Goal: Task Accomplishment & Management: Manage account settings

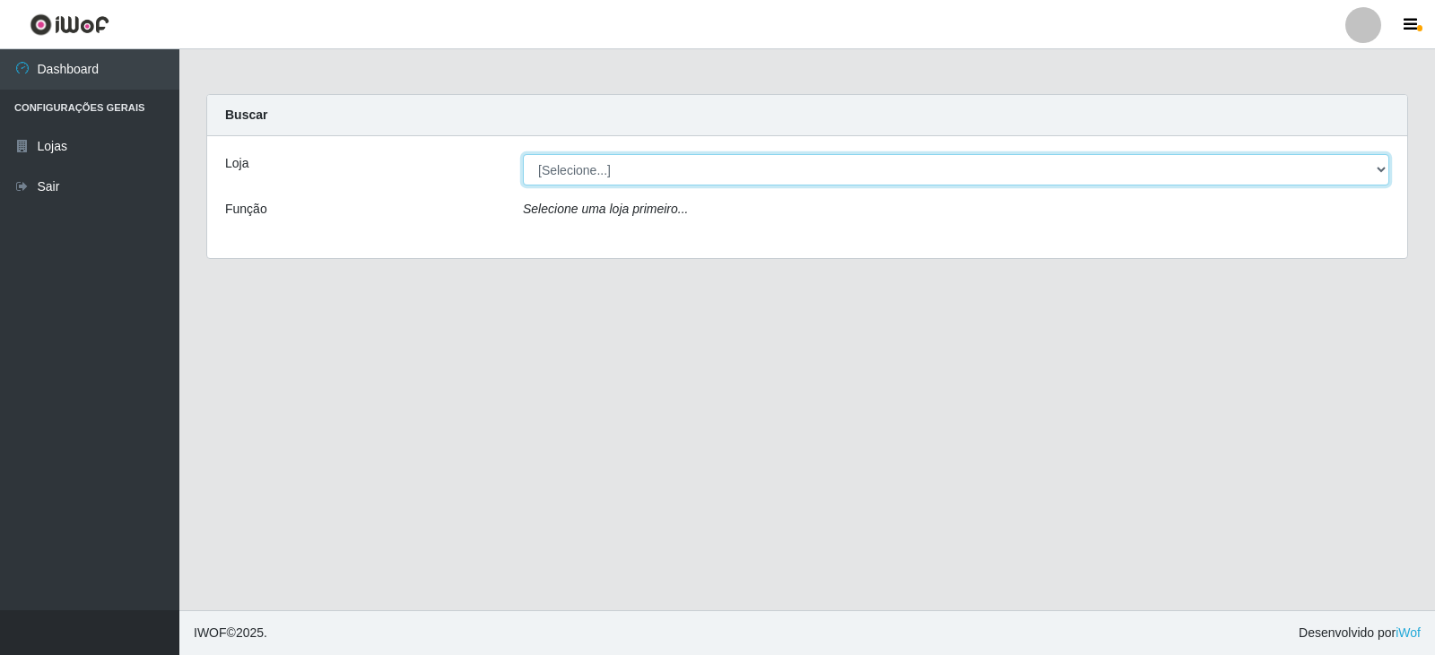
drag, startPoint x: 1378, startPoint y: 168, endPoint x: 1312, endPoint y: 184, distance: 68.3
click at [1376, 170] on select "[Selecione...] Queiroz Atacadão - Catolé do Rocha" at bounding box center [956, 169] width 866 height 31
select select "500"
click at [523, 154] on select "[Selecione...] Queiroz Atacadão - Catolé do Rocha" at bounding box center [956, 169] width 866 height 31
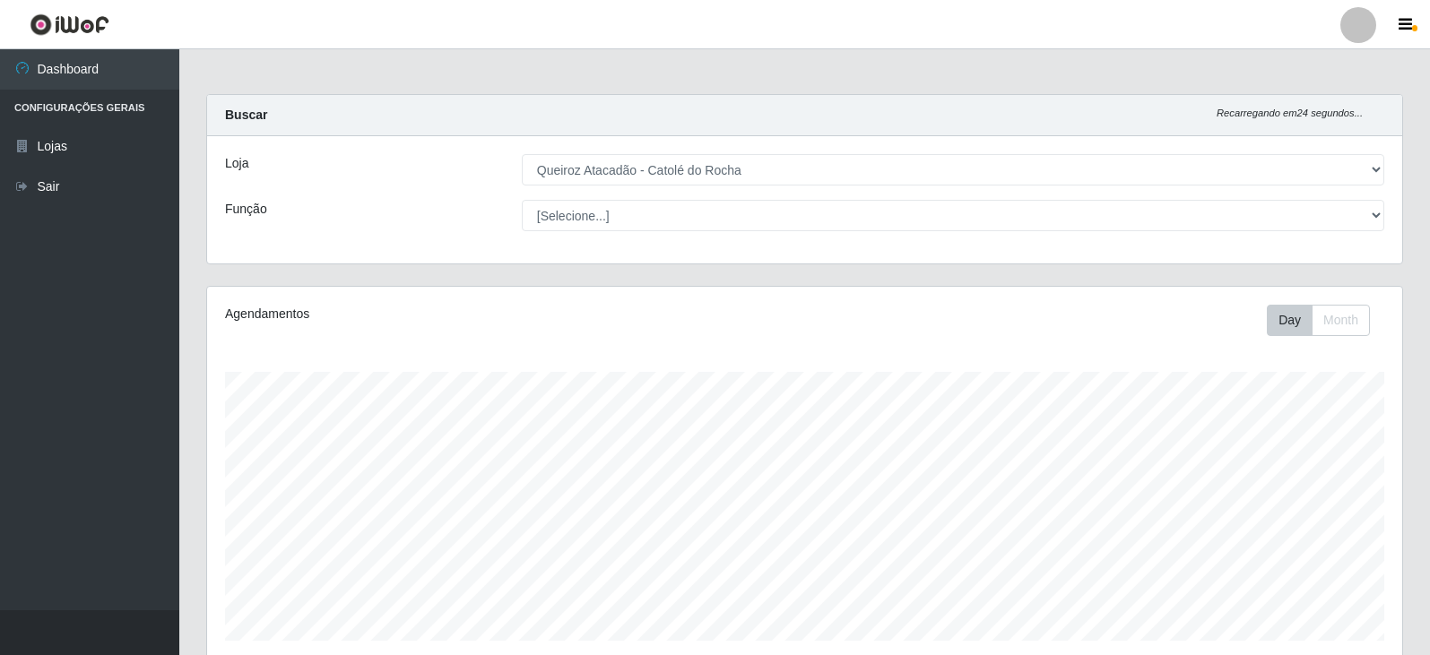
click at [1359, 24] on div at bounding box center [1358, 25] width 36 height 36
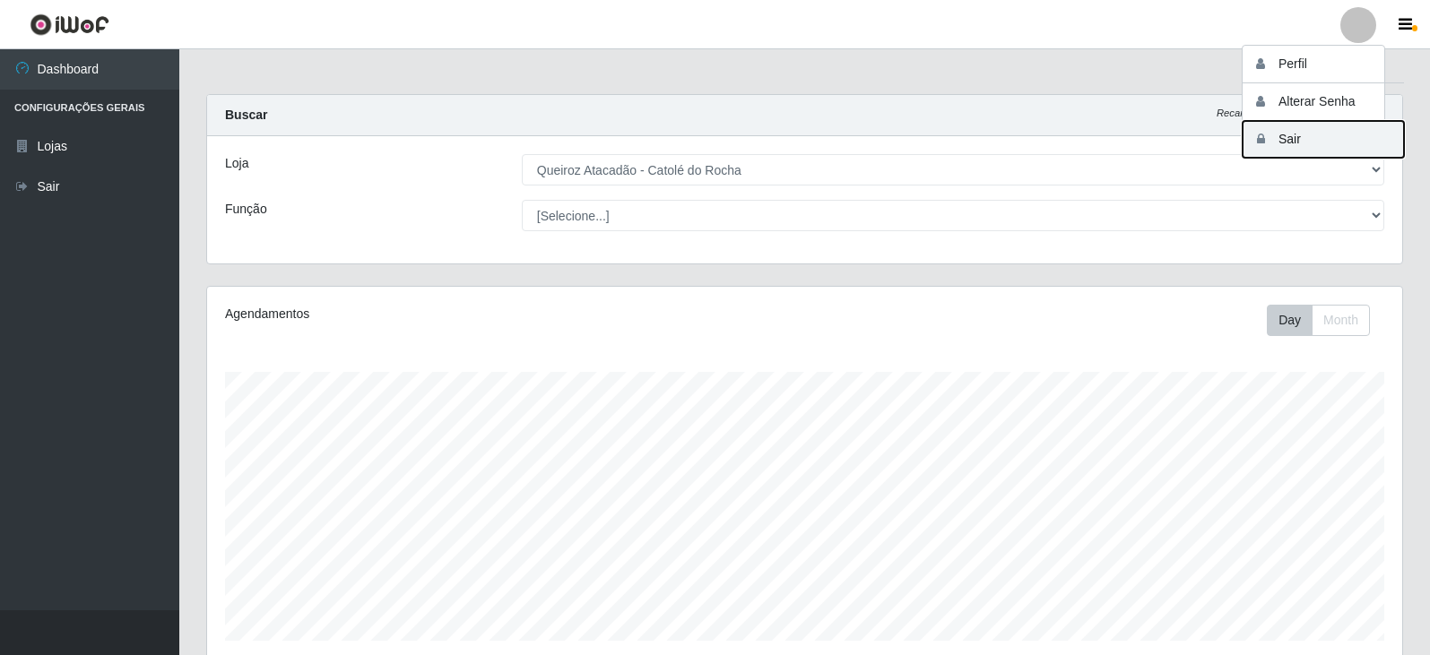
click at [1290, 145] on button "Sair" at bounding box center [1323, 139] width 161 height 37
